Goal: Task Accomplishment & Management: Use online tool/utility

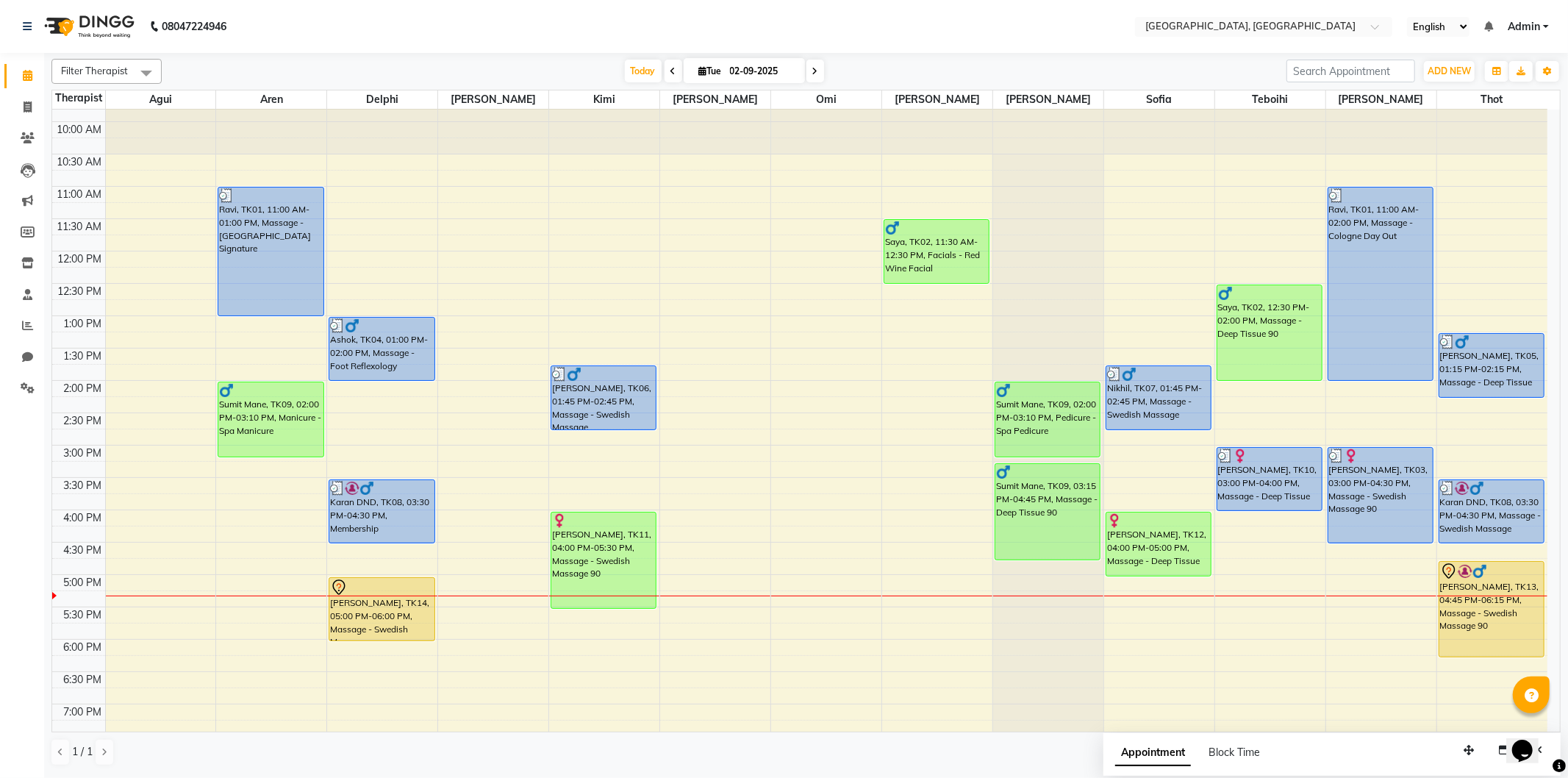
scroll to position [82, 0]
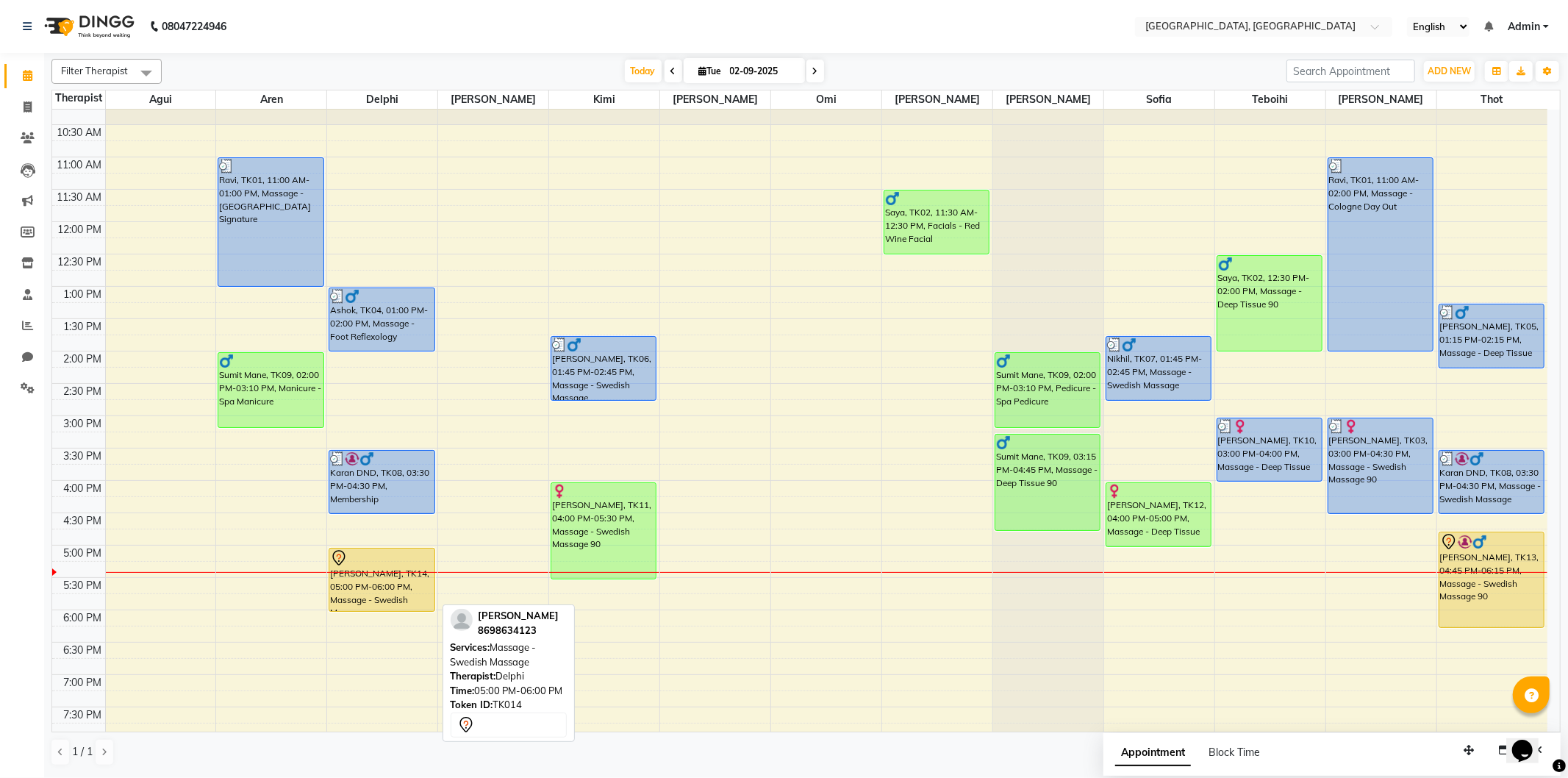
click at [384, 588] on div "[PERSON_NAME], TK14, 05:00 PM-06:00 PM, Massage - Swedish Massage" at bounding box center [381, 580] width 104 height 63
select select "7"
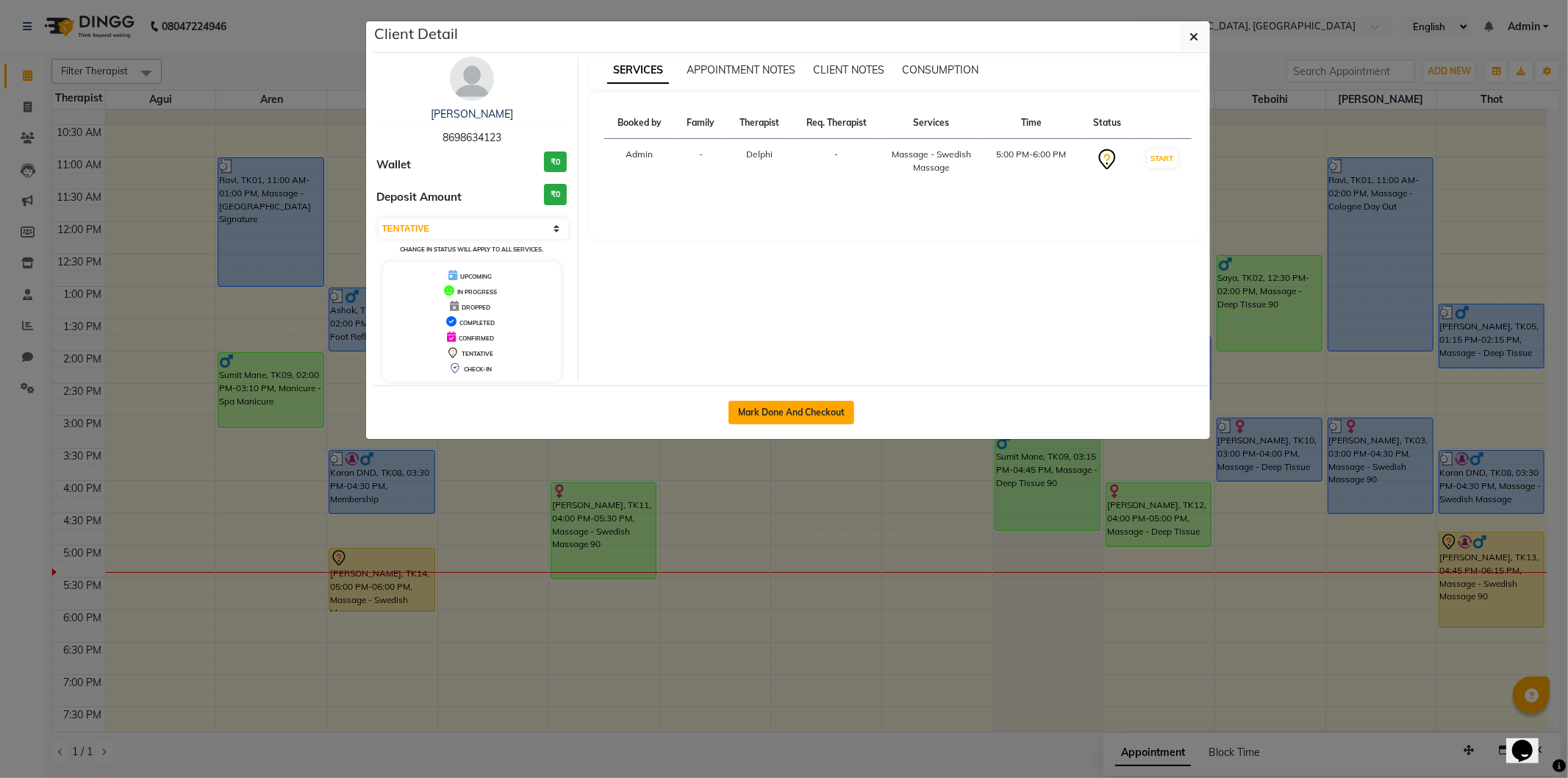
click at [837, 413] on button "Mark Done And Checkout" at bounding box center [791, 412] width 126 height 24
select select "service"
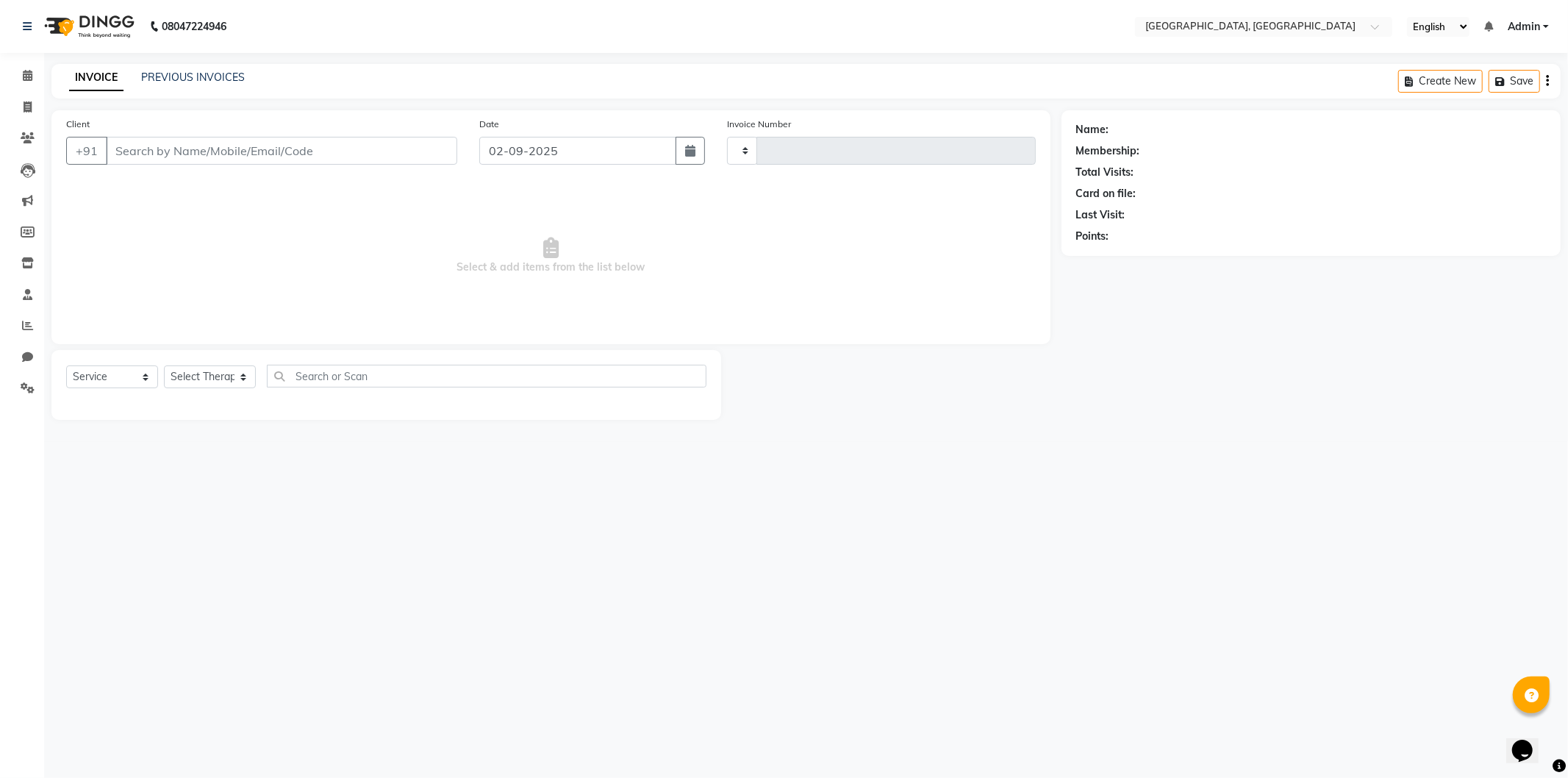
type input "1266"
select select "575"
type input "8698634123"
select select "7707"
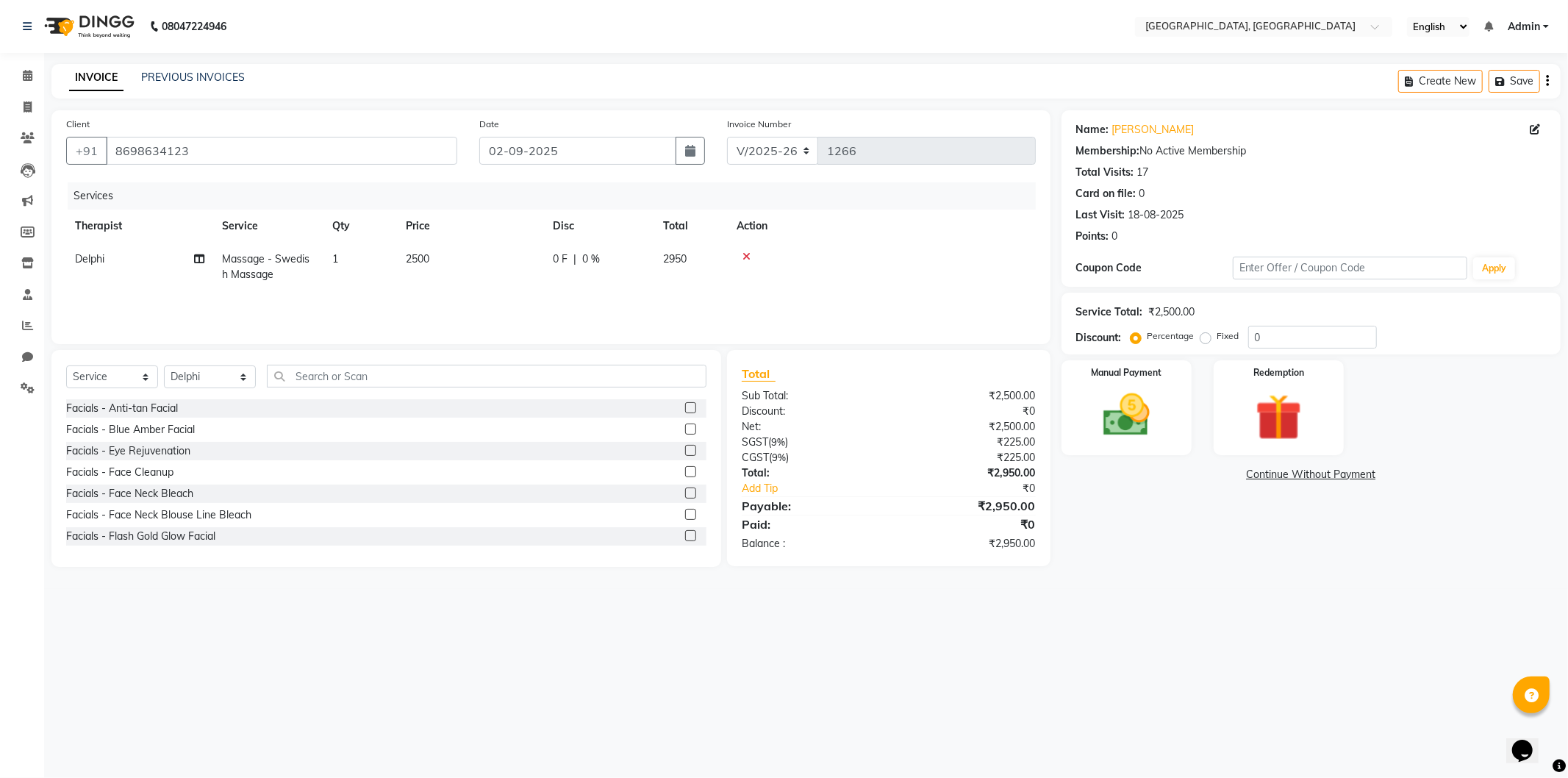
click at [1296, 475] on link "Continue Without Payment" at bounding box center [1310, 474] width 493 height 15
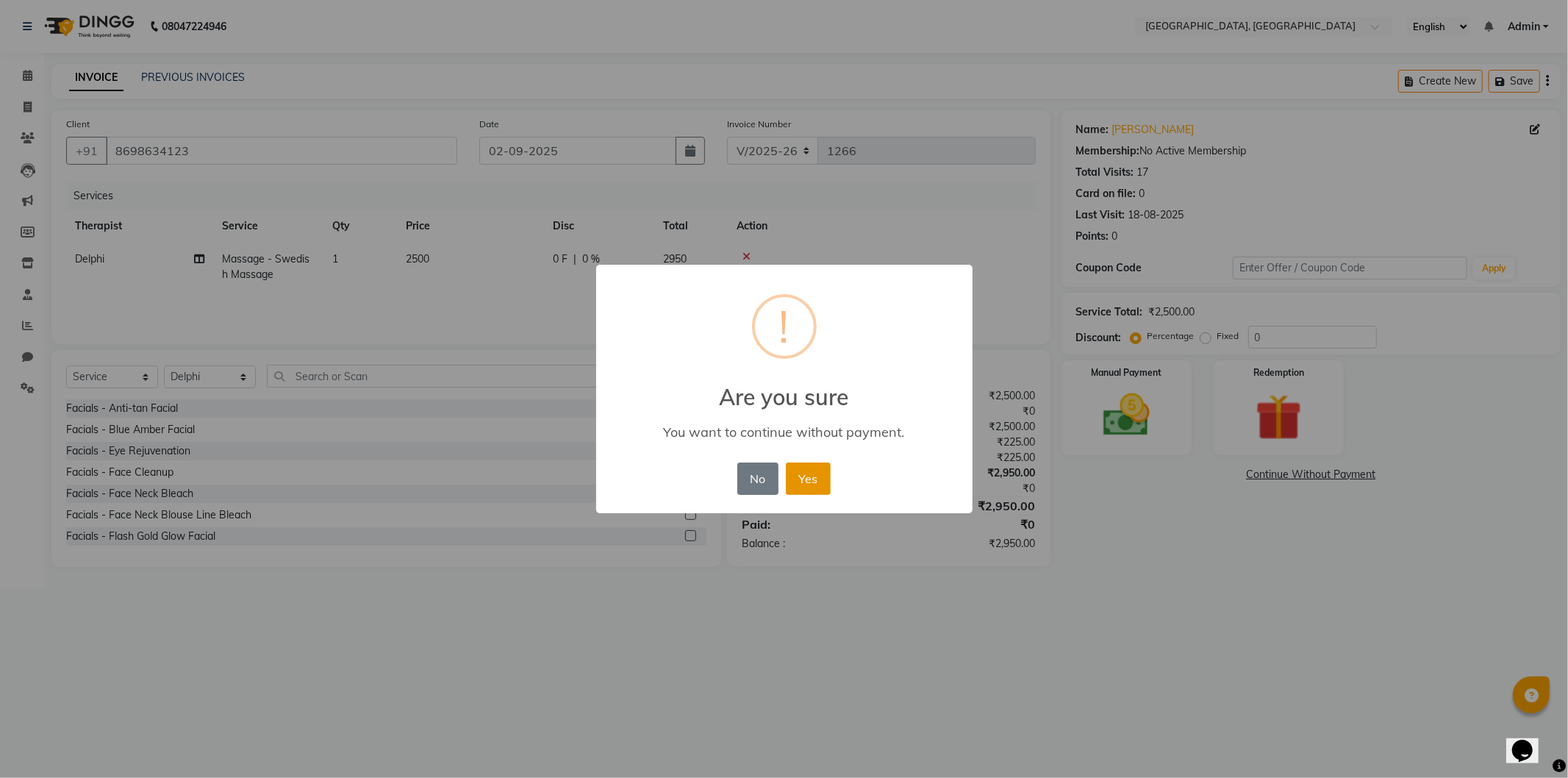
click at [804, 475] on button "Yes" at bounding box center [808, 478] width 45 height 32
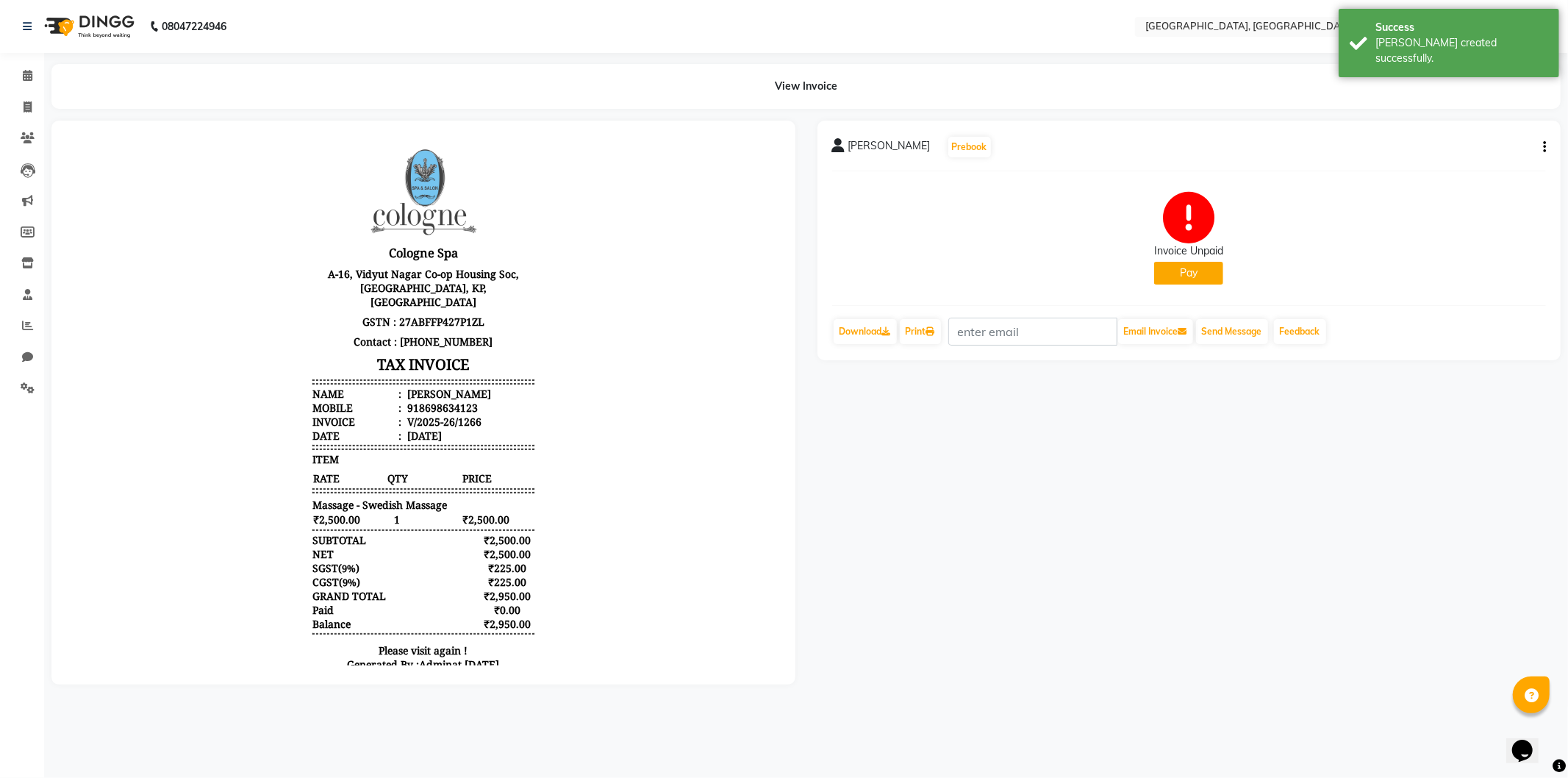
click at [1194, 276] on button "Pay" at bounding box center [1188, 273] width 69 height 23
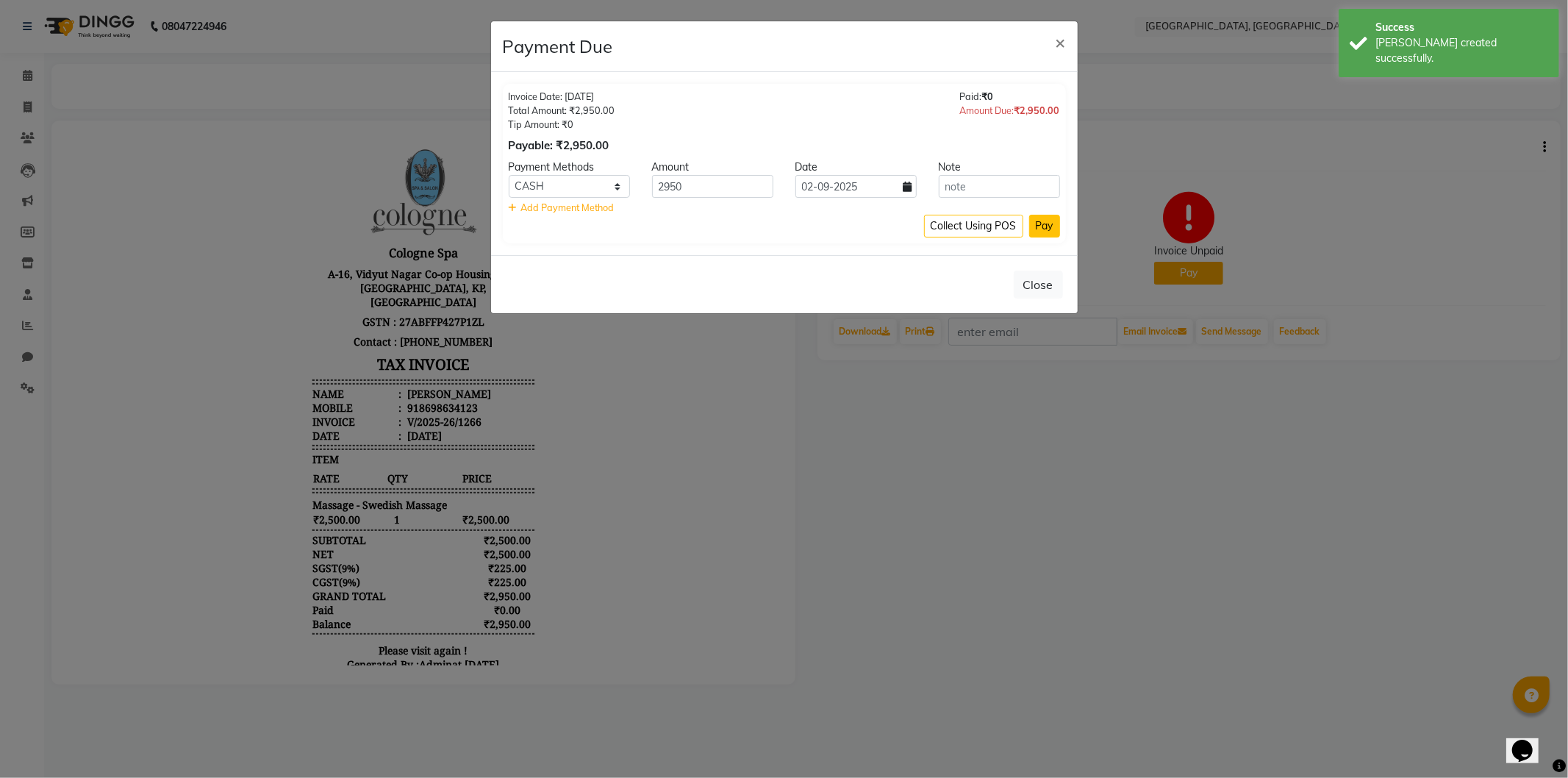
click at [1040, 228] on button "Pay" at bounding box center [1044, 226] width 31 height 23
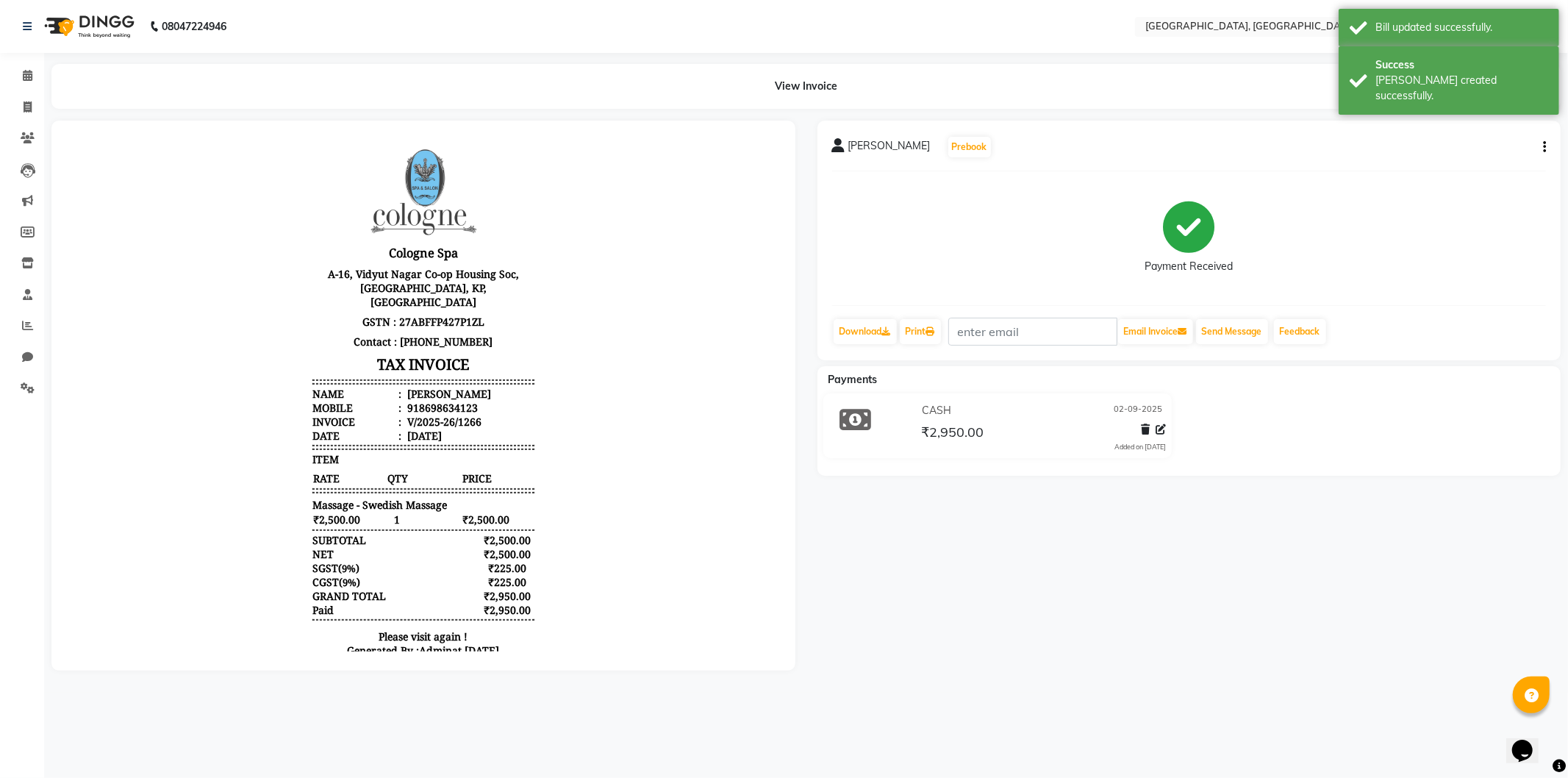
drag, startPoint x: 578, startPoint y: 240, endPoint x: 570, endPoint y: 220, distance: 21.5
drag, startPoint x: 505, startPoint y: 86, endPoint x: 69, endPoint y: 24, distance: 440.4
click at [69, 24] on img at bounding box center [88, 27] width 101 height 41
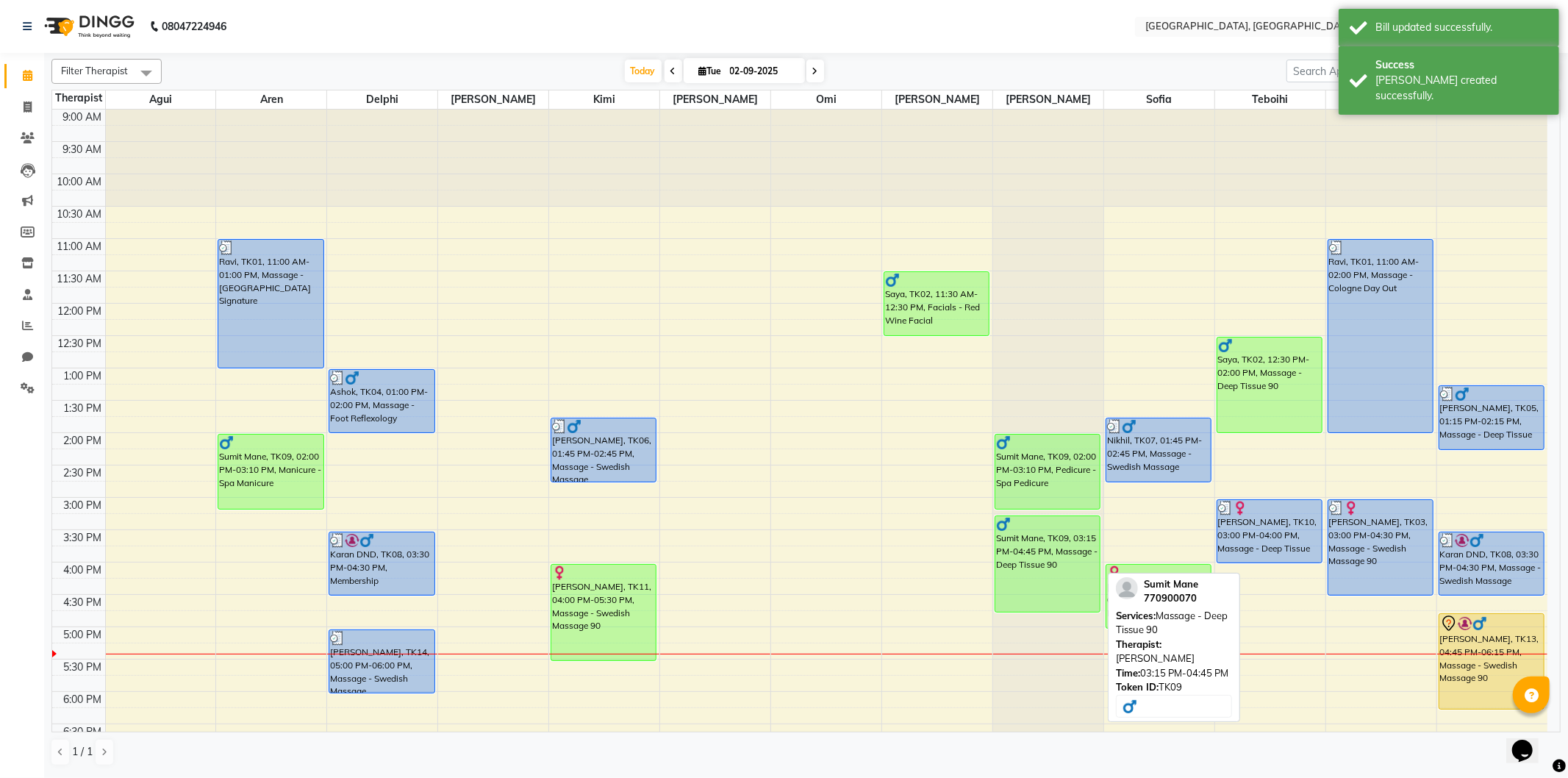
scroll to position [82, 0]
